Goal: Task Accomplishment & Management: Manage account settings

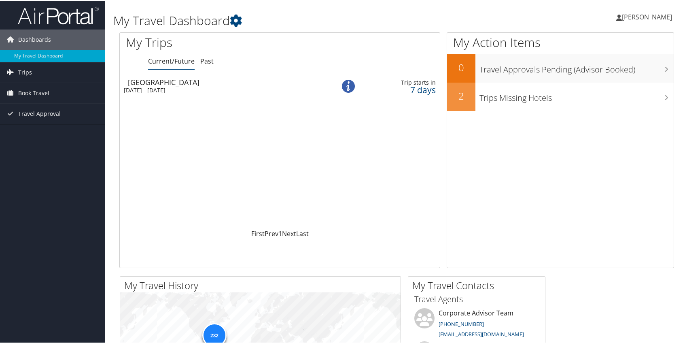
click at [170, 79] on div "[GEOGRAPHIC_DATA]" at bounding box center [225, 81] width 195 height 7
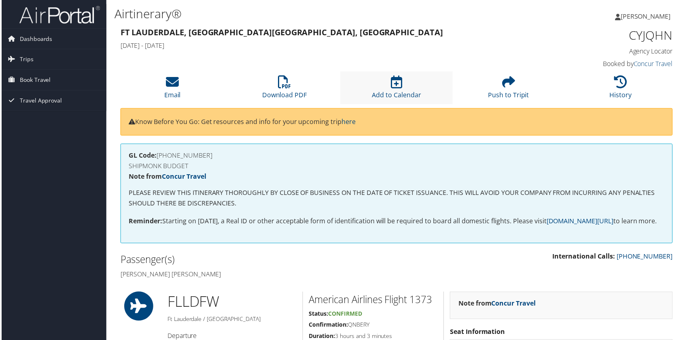
click at [383, 84] on li "Add to Calendar" at bounding box center [396, 88] width 113 height 33
